Goal: Obtain resource: Obtain resource

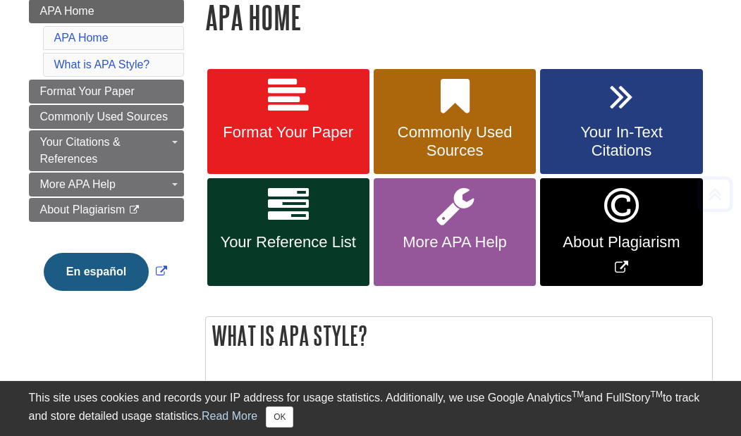
scroll to position [211, 0]
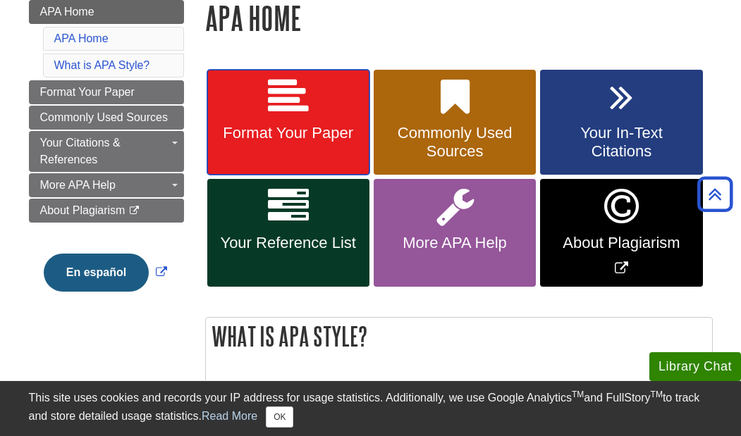
click at [273, 125] on span "Format Your Paper" at bounding box center [288, 133] width 141 height 18
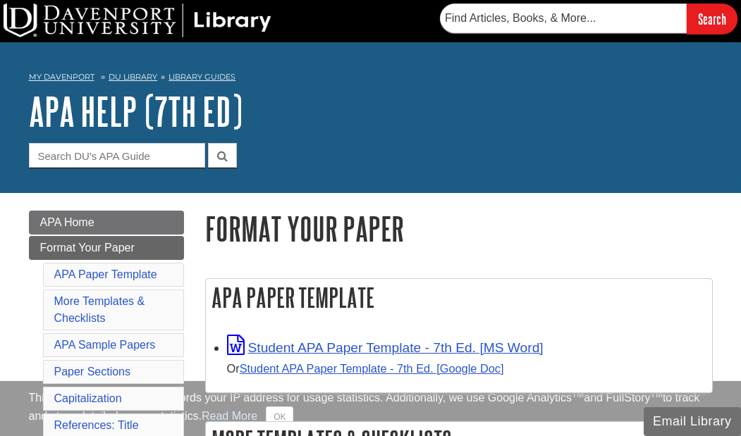
click at [273, 125] on h1 "APA Help (7th Ed)" at bounding box center [371, 111] width 684 height 42
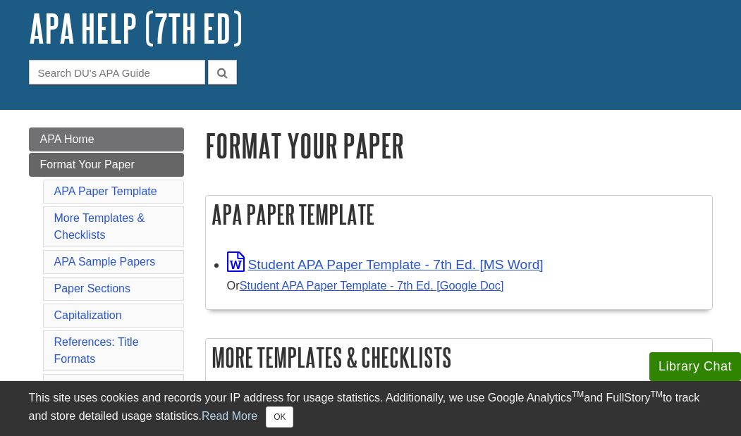
scroll to position [93, 0]
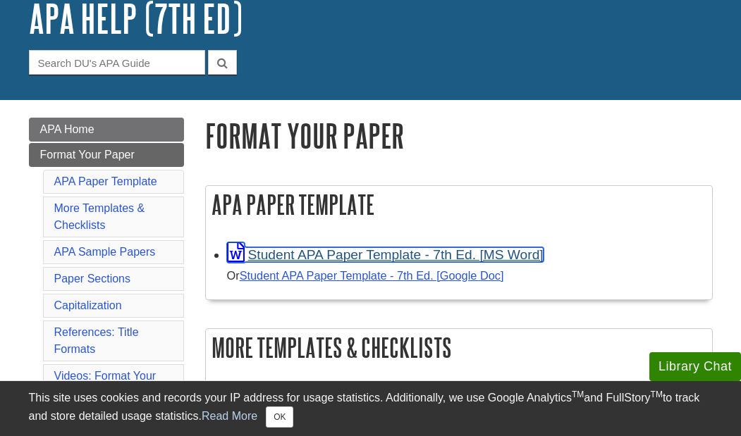
click at [379, 254] on link "Student APA Paper Template - 7th Ed. [MS Word]" at bounding box center [385, 254] width 316 height 15
